Goal: Information Seeking & Learning: Learn about a topic

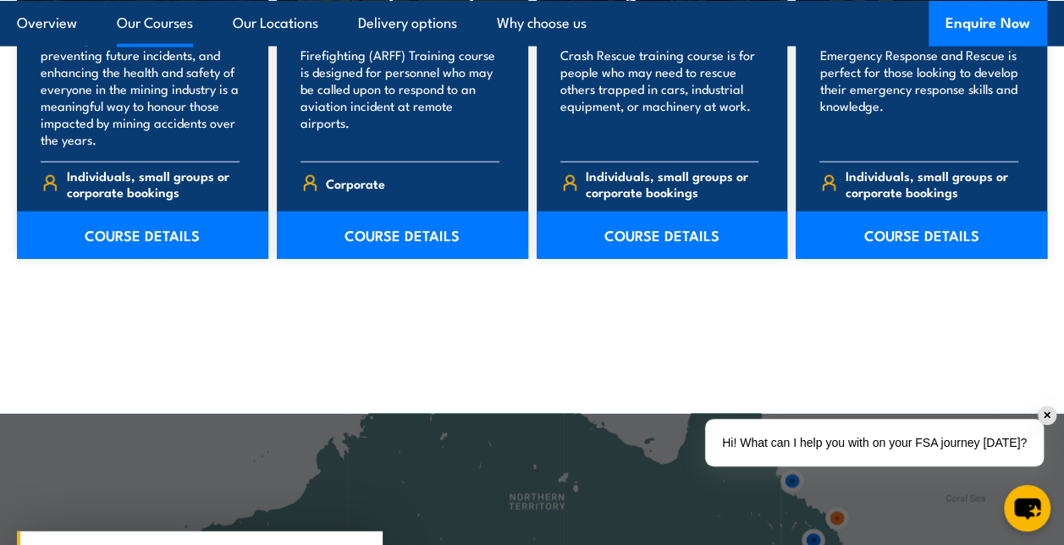
scroll to position [1922, 0]
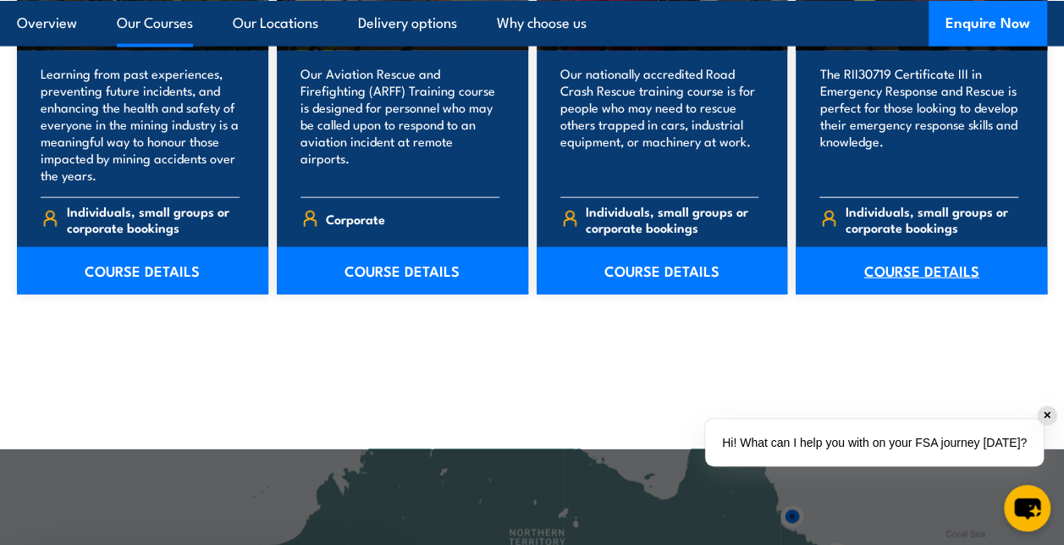
click at [870, 260] on link "COURSE DETAILS" at bounding box center [921, 270] width 251 height 47
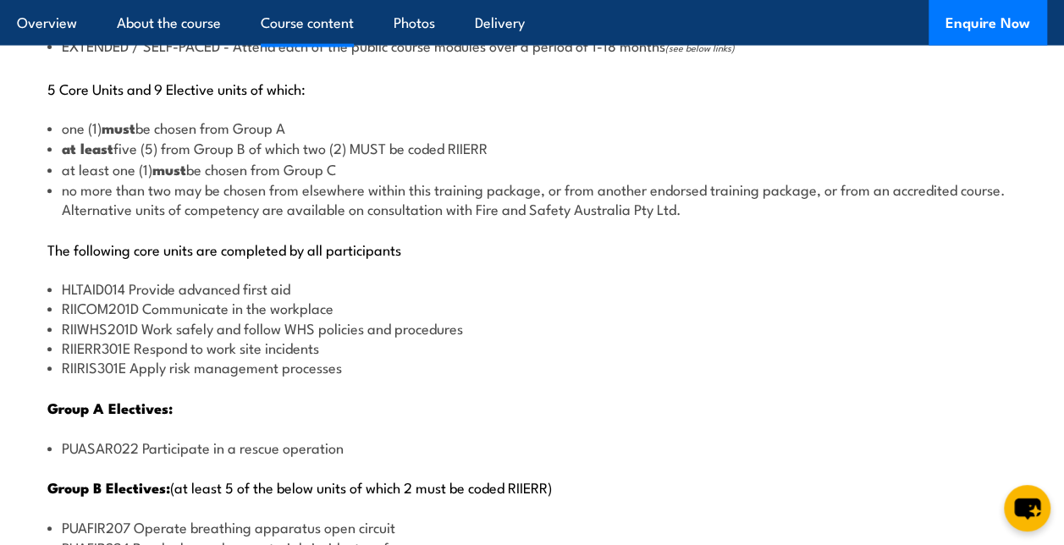
scroll to position [1928, 0]
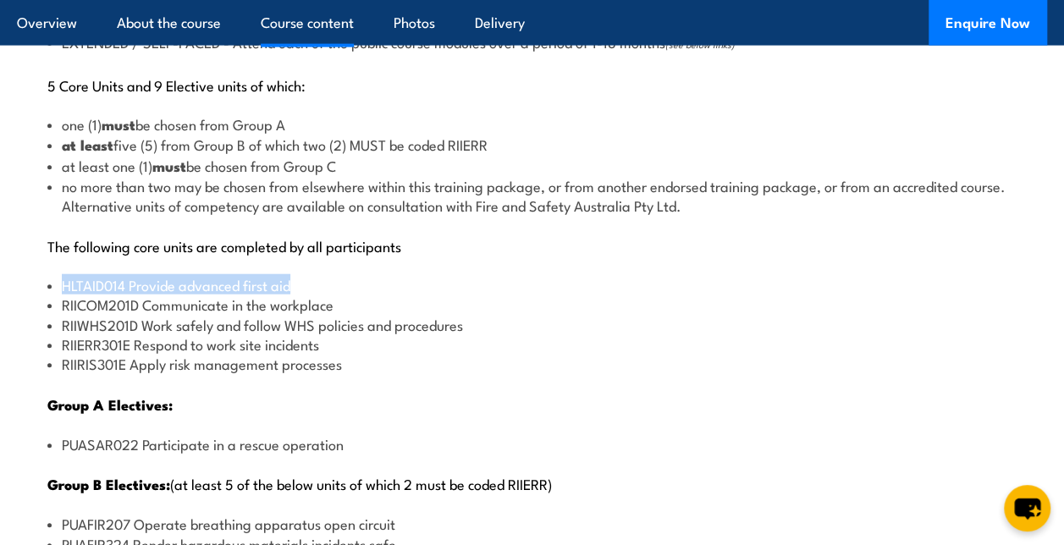
drag, startPoint x: 66, startPoint y: 298, endPoint x: 322, endPoint y: 277, distance: 256.5
click at [322, 277] on div "There are two options, you can choose between: INTENSIVE - Attending the intens…" at bounding box center [532, 538] width 1030 height 1205
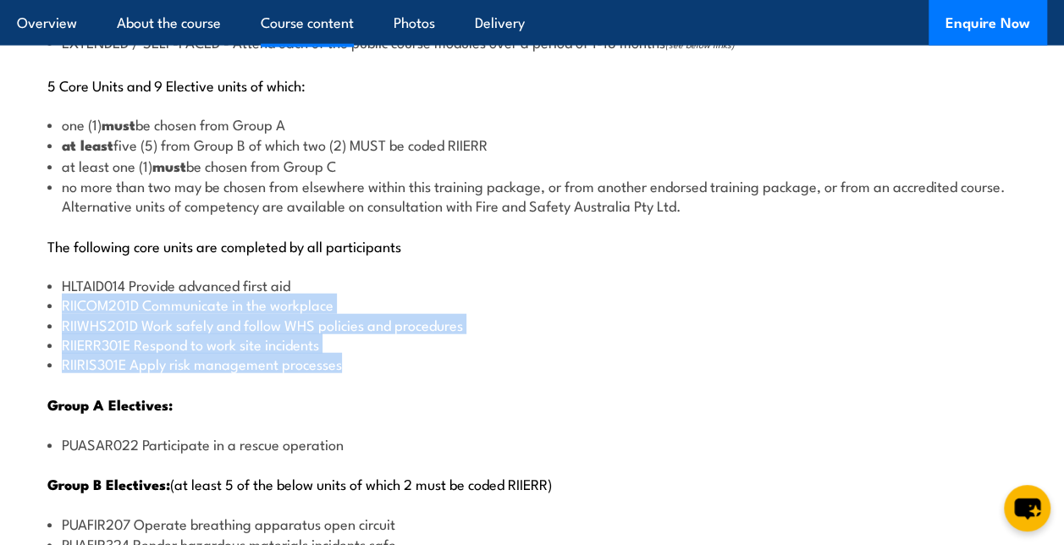
drag, startPoint x: 65, startPoint y: 322, endPoint x: 364, endPoint y: 381, distance: 304.7
click at [364, 374] on ul "HLTAID014 Provide advanced first aid RIICOM201D Communicate in the workplace RI…" at bounding box center [531, 324] width 969 height 99
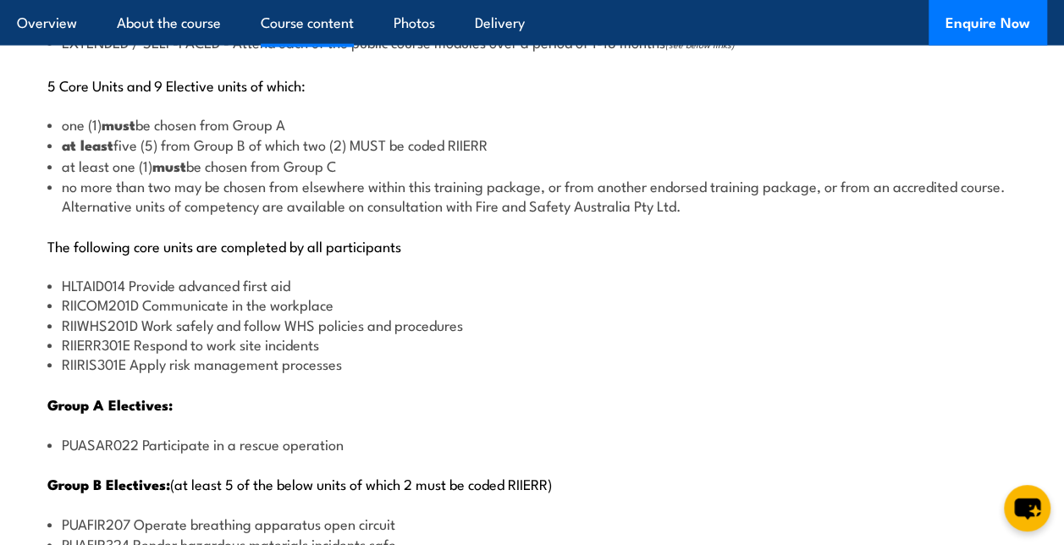
drag, startPoint x: 364, startPoint y: 381, endPoint x: 353, endPoint y: 401, distance: 23.1
click at [353, 401] on div "There are two options, you can choose between: INTENSIVE - Attending the intens…" at bounding box center [532, 538] width 1030 height 1205
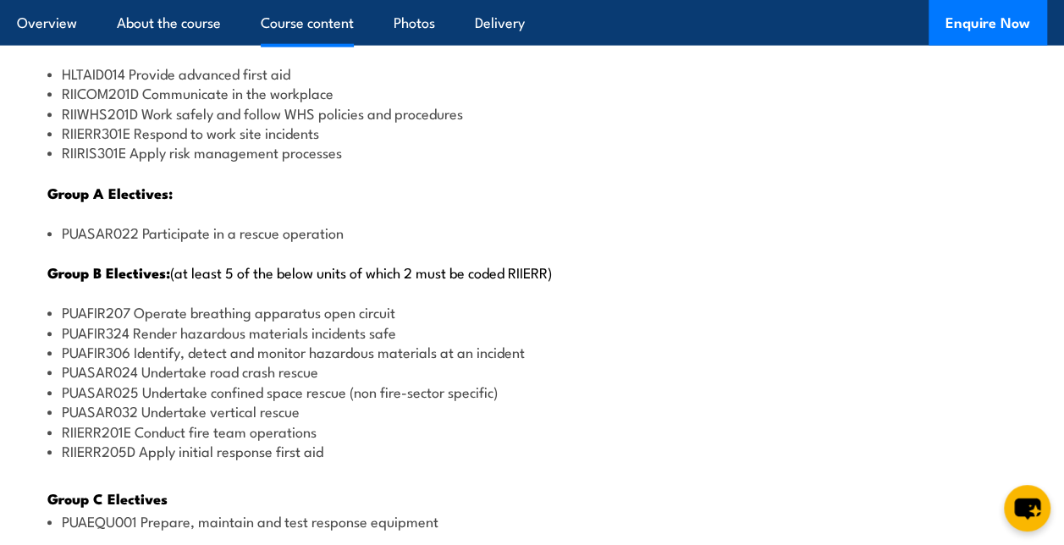
scroll to position [2142, 0]
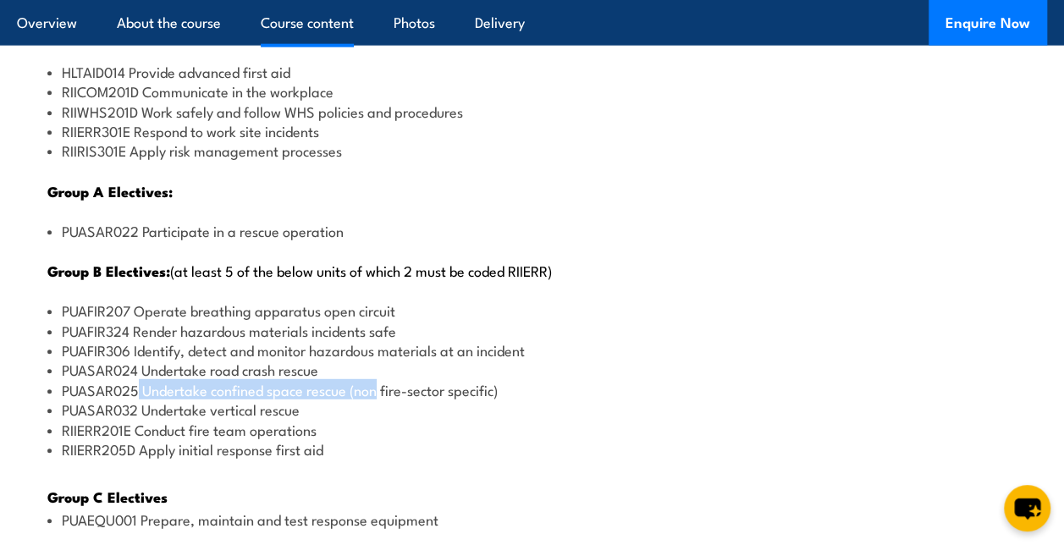
drag, startPoint x: 139, startPoint y: 404, endPoint x: 377, endPoint y: 401, distance: 237.9
click at [377, 400] on li "PUASAR025 Undertake confined space rescue (non fire-sector specific)" at bounding box center [531, 389] width 969 height 19
drag, startPoint x: 159, startPoint y: 384, endPoint x: 288, endPoint y: 389, distance: 128.8
click at [288, 379] on li "PUASAR024 Undertake road crash rescue" at bounding box center [531, 369] width 969 height 19
drag, startPoint x: 143, startPoint y: 325, endPoint x: 212, endPoint y: 327, distance: 68.6
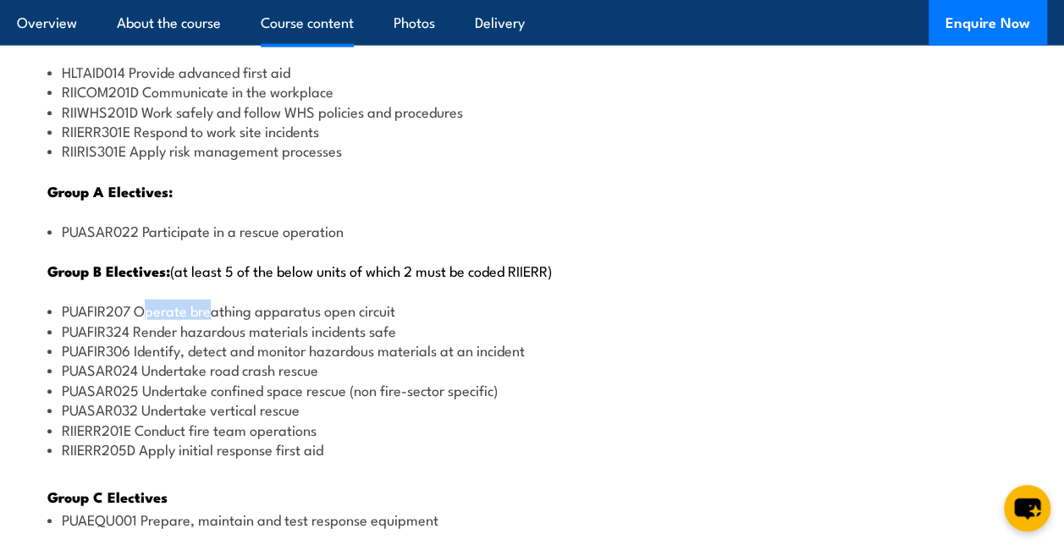
click at [212, 320] on li "PUAFIR207 Operate breathing apparatus open circuit" at bounding box center [531, 310] width 969 height 19
drag, startPoint x: 212, startPoint y: 327, endPoint x: 290, endPoint y: 387, distance: 98.4
click at [290, 379] on li "PUASAR024 Undertake road crash rescue" at bounding box center [531, 369] width 969 height 19
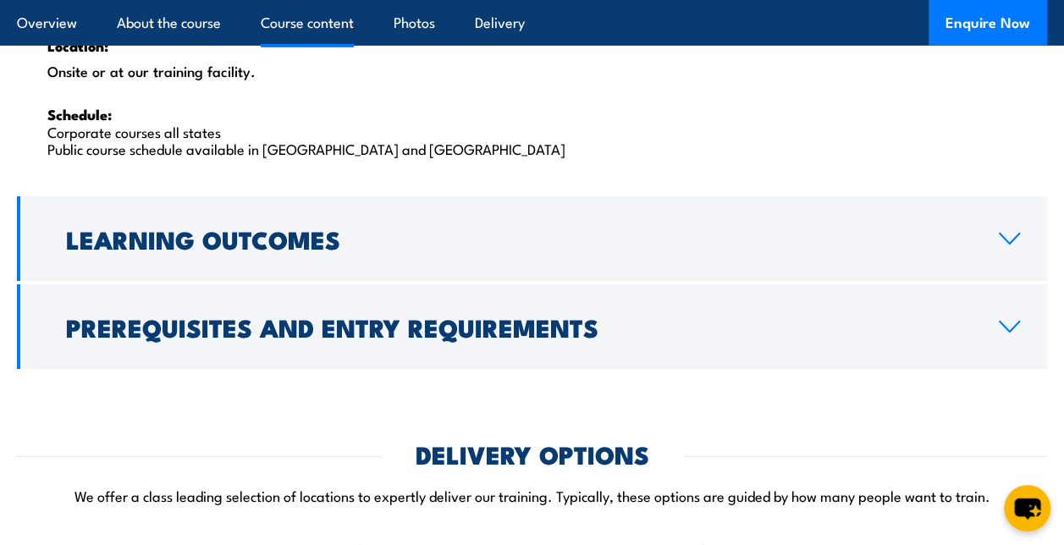
scroll to position [2875, 0]
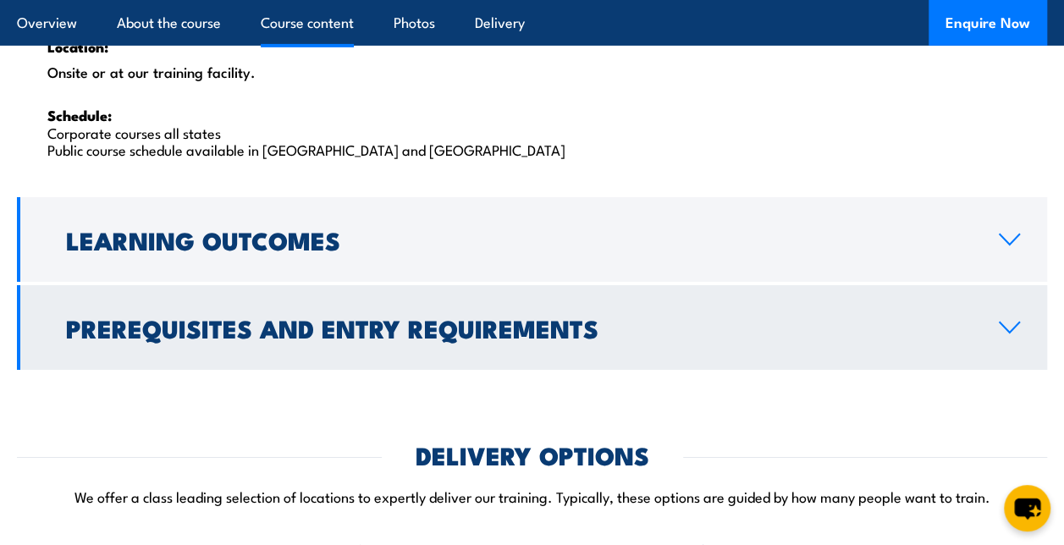
click at [306, 339] on h2 "Prerequisites and Entry Requirements" at bounding box center [519, 328] width 906 height 22
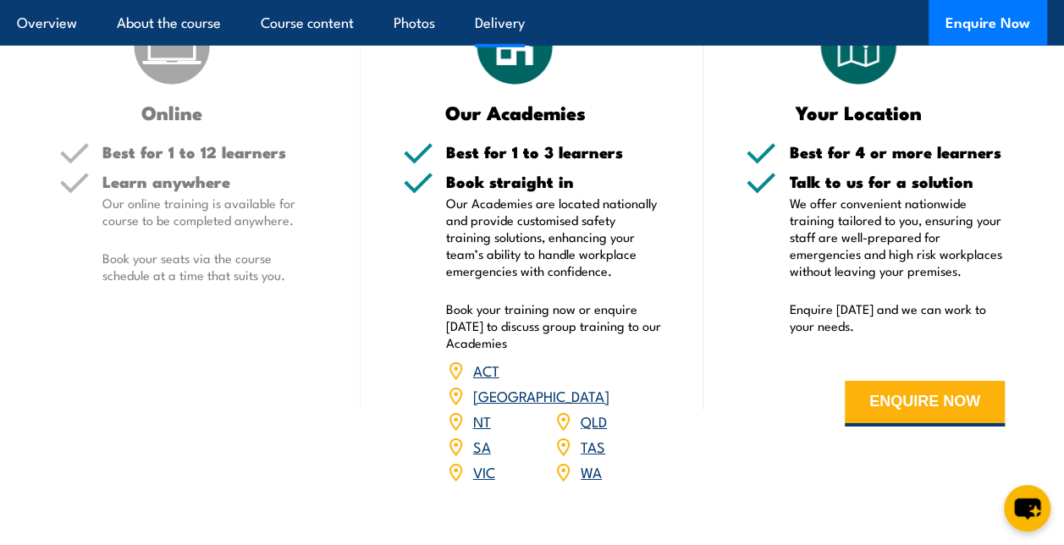
scroll to position [2733, 0]
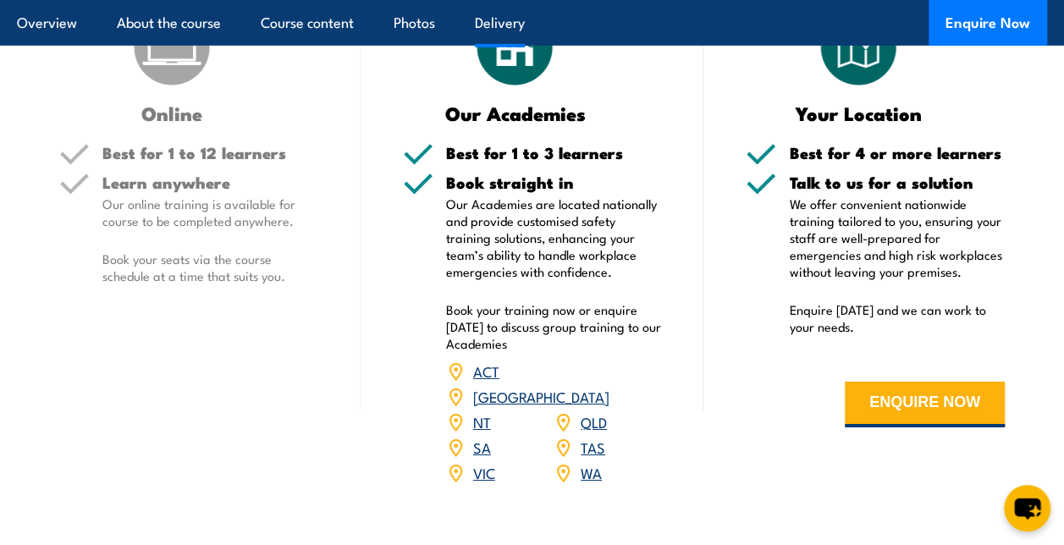
click at [489, 467] on link "VIC" at bounding box center [484, 472] width 22 height 20
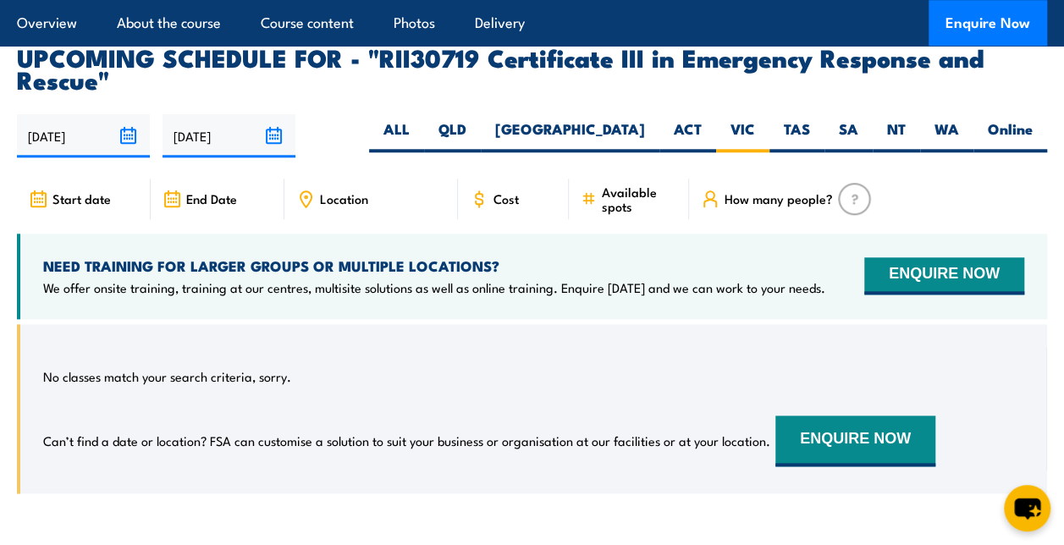
scroll to position [3949, 0]
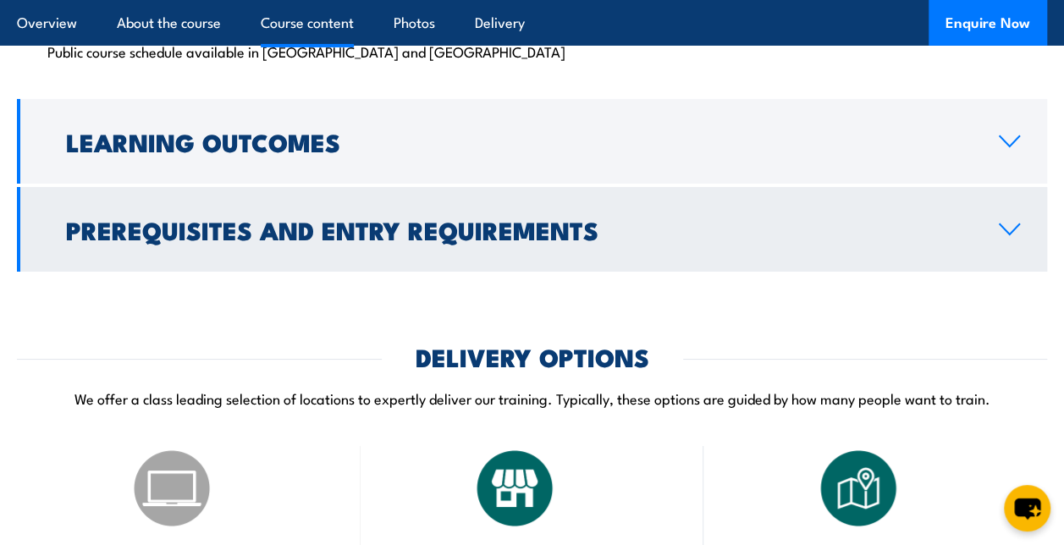
click at [553, 236] on h2 "Prerequisites and Entry Requirements" at bounding box center [519, 229] width 906 height 22
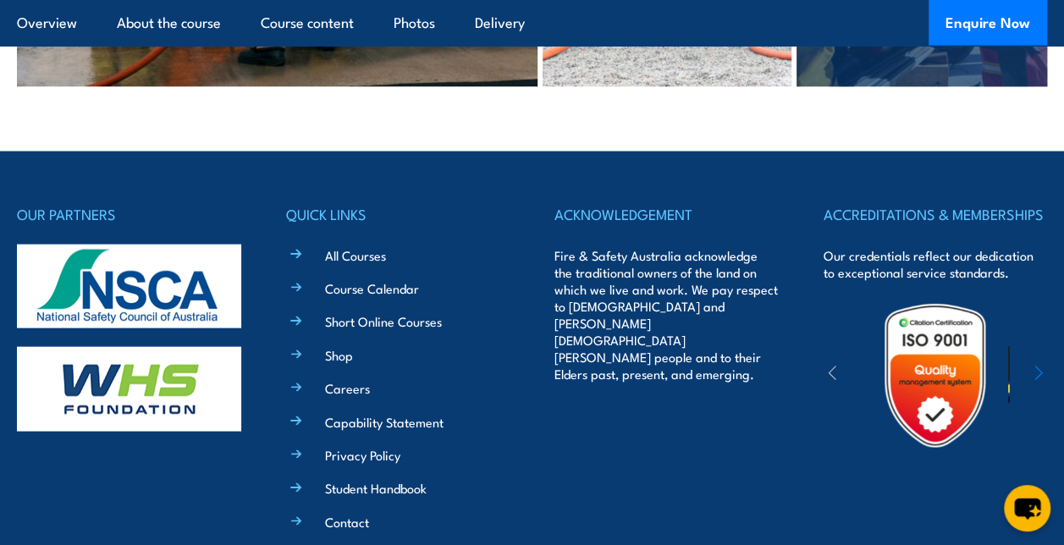
scroll to position [5056, 0]
